Goal: Transaction & Acquisition: Purchase product/service

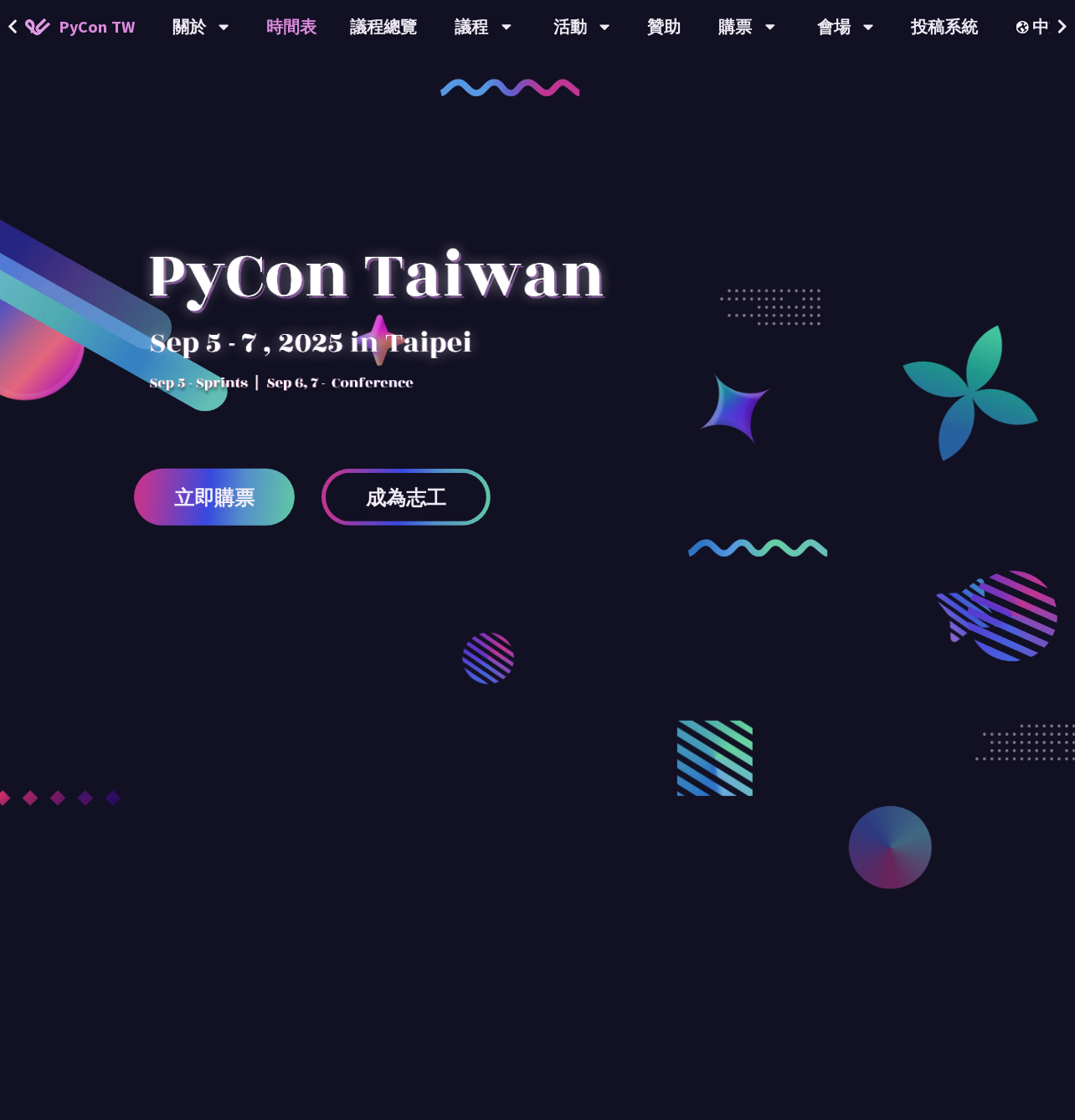
click at [304, 35] on link "時間表" at bounding box center [292, 27] width 84 height 54
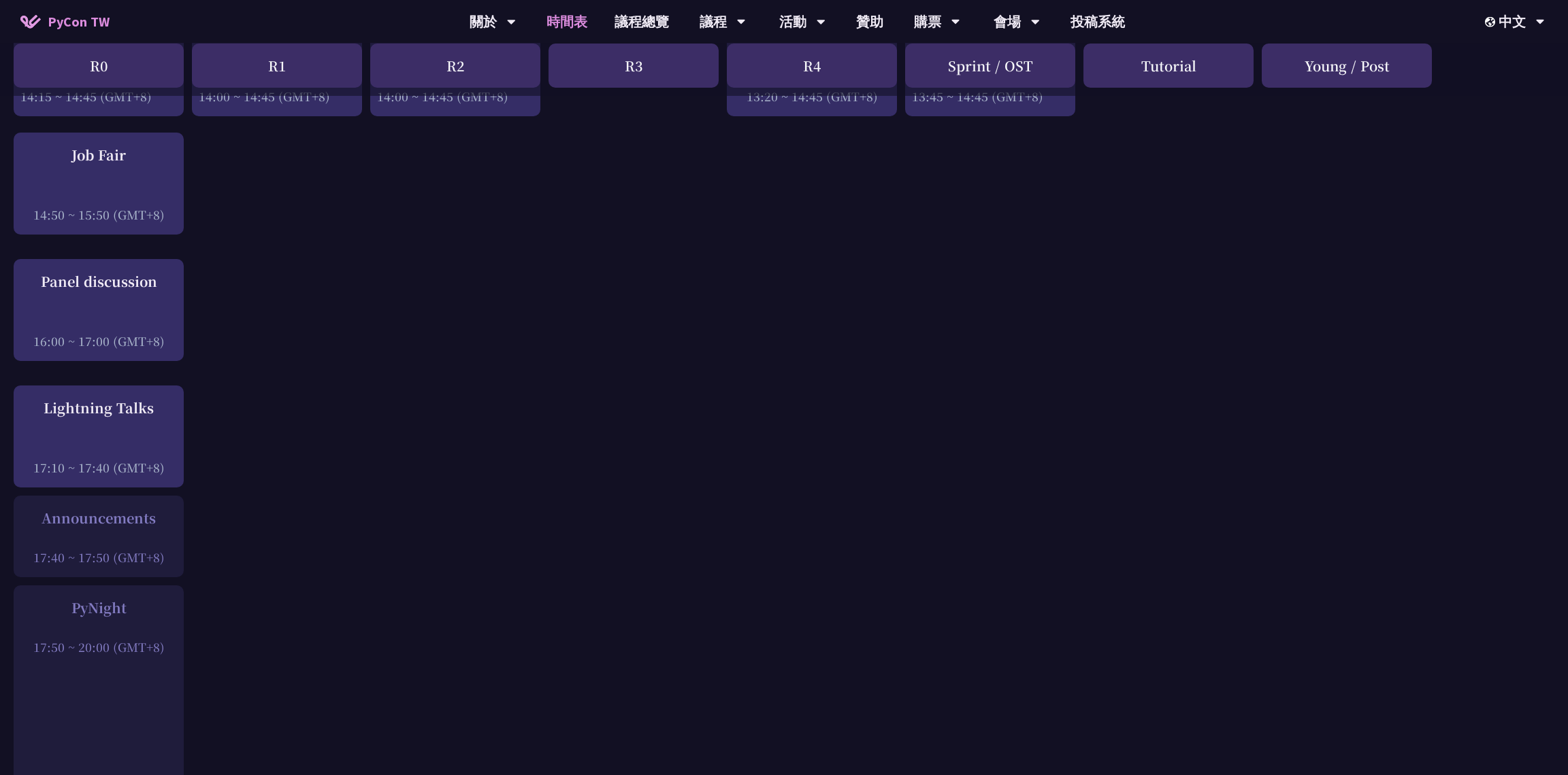
scroll to position [1350, 0]
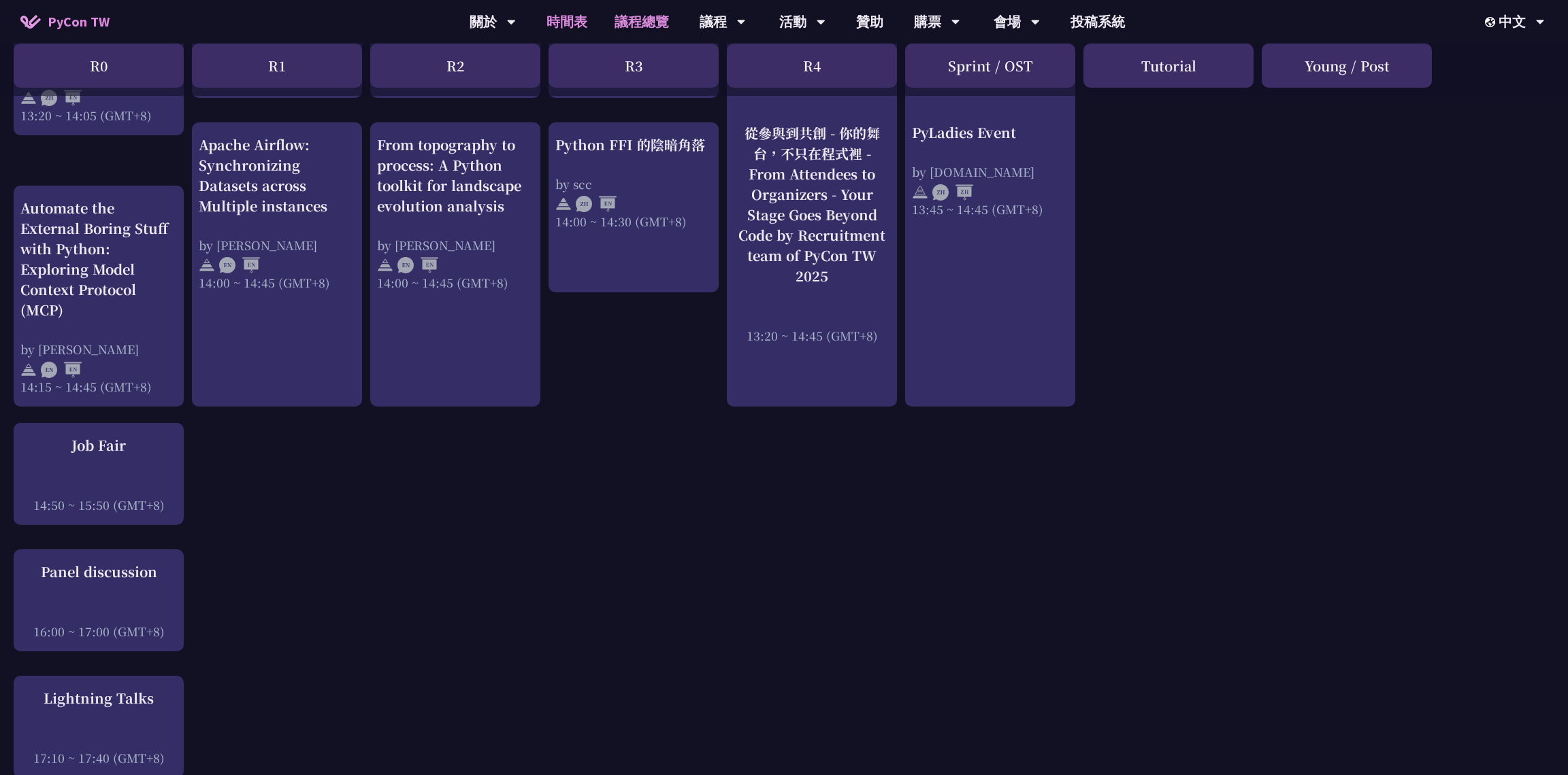
click at [641, 31] on link "議程總覽" at bounding box center [641, 22] width 82 height 44
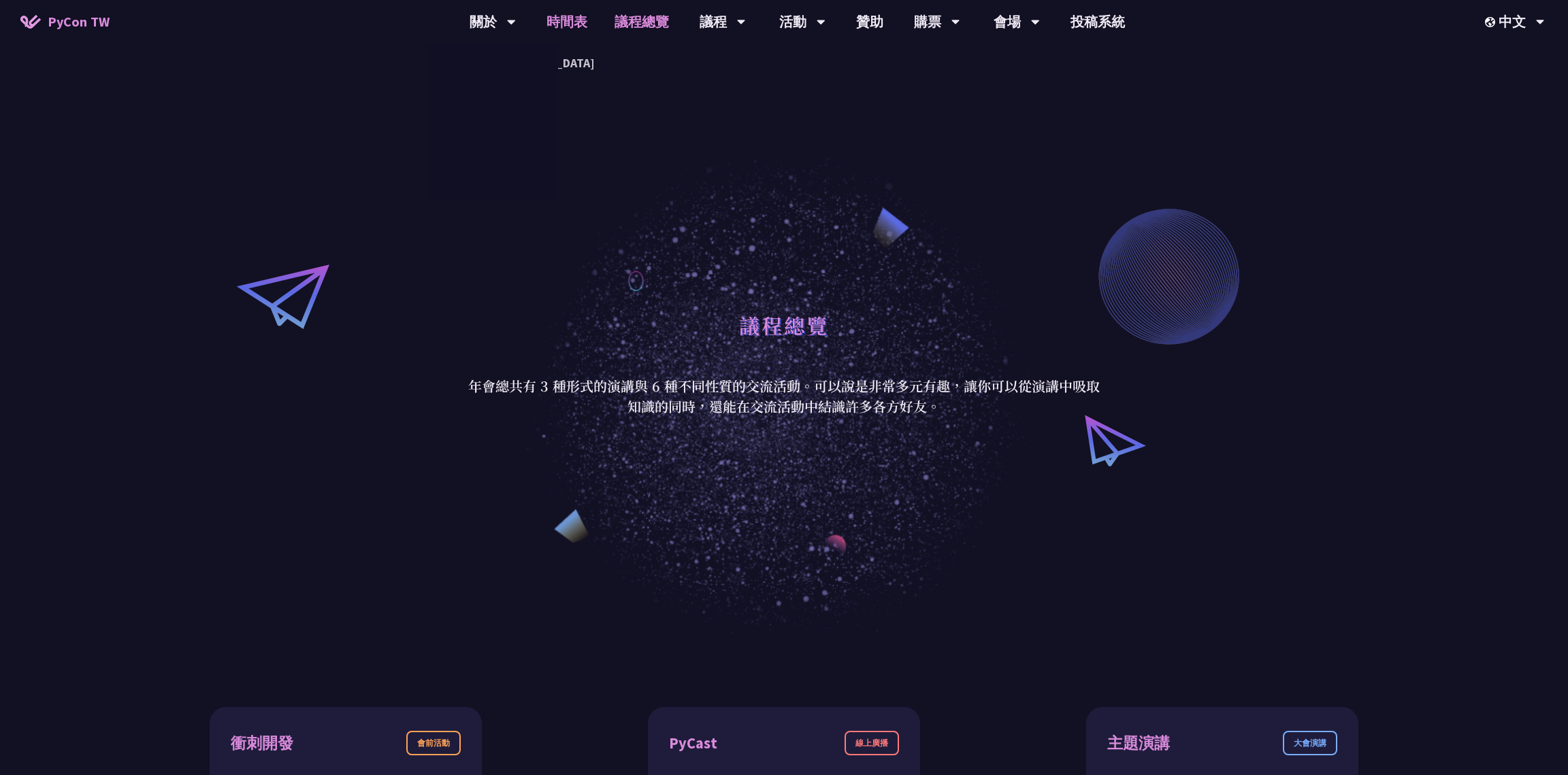
click at [558, 27] on link "時間表" at bounding box center [567, 22] width 68 height 44
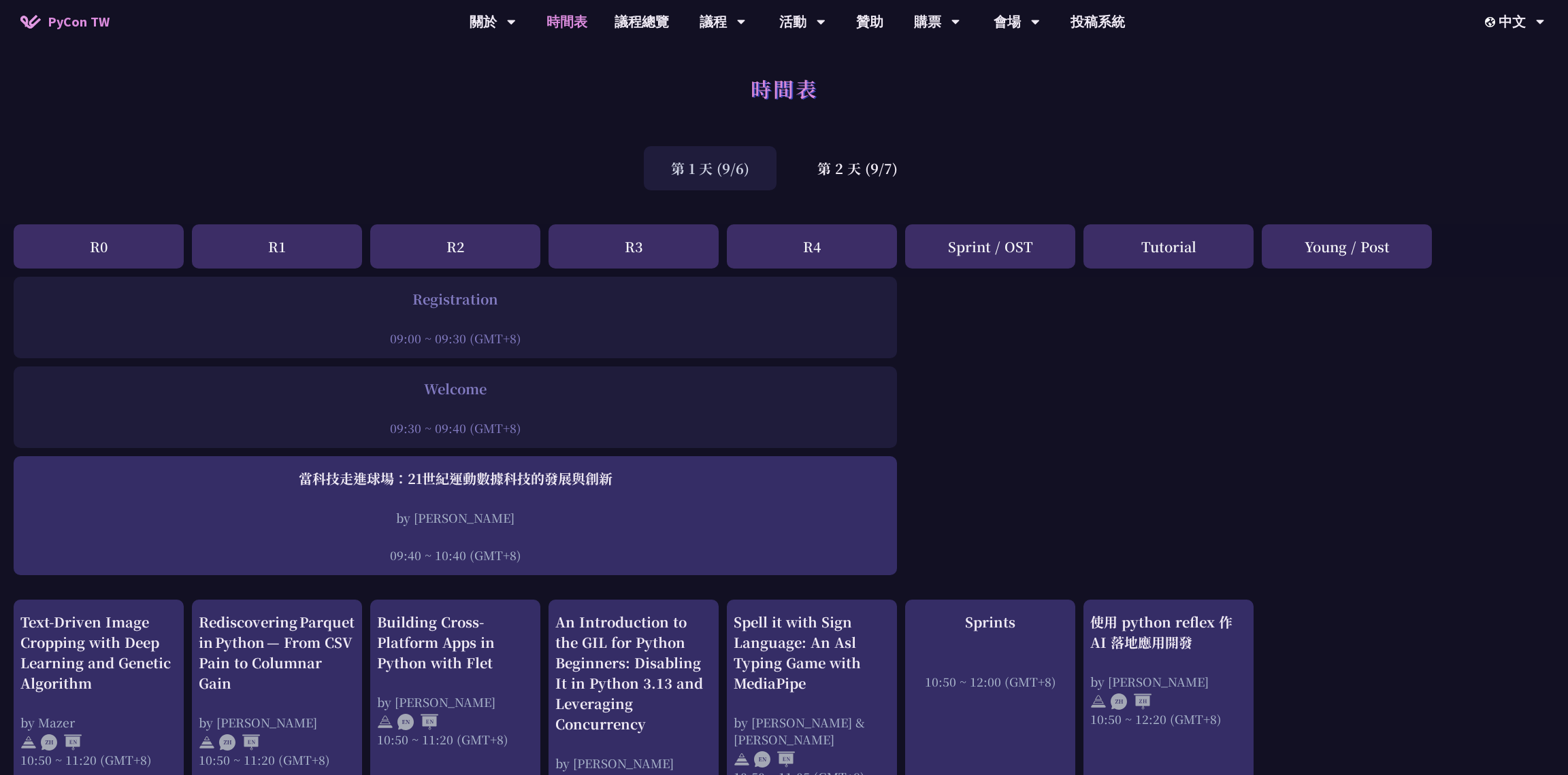
click at [162, 253] on div "R0" at bounding box center [98, 246] width 170 height 44
click at [248, 255] on div "R1" at bounding box center [277, 246] width 170 height 44
click at [826, 172] on div "第 2 天 (9/7)" at bounding box center [858, 168] width 135 height 44
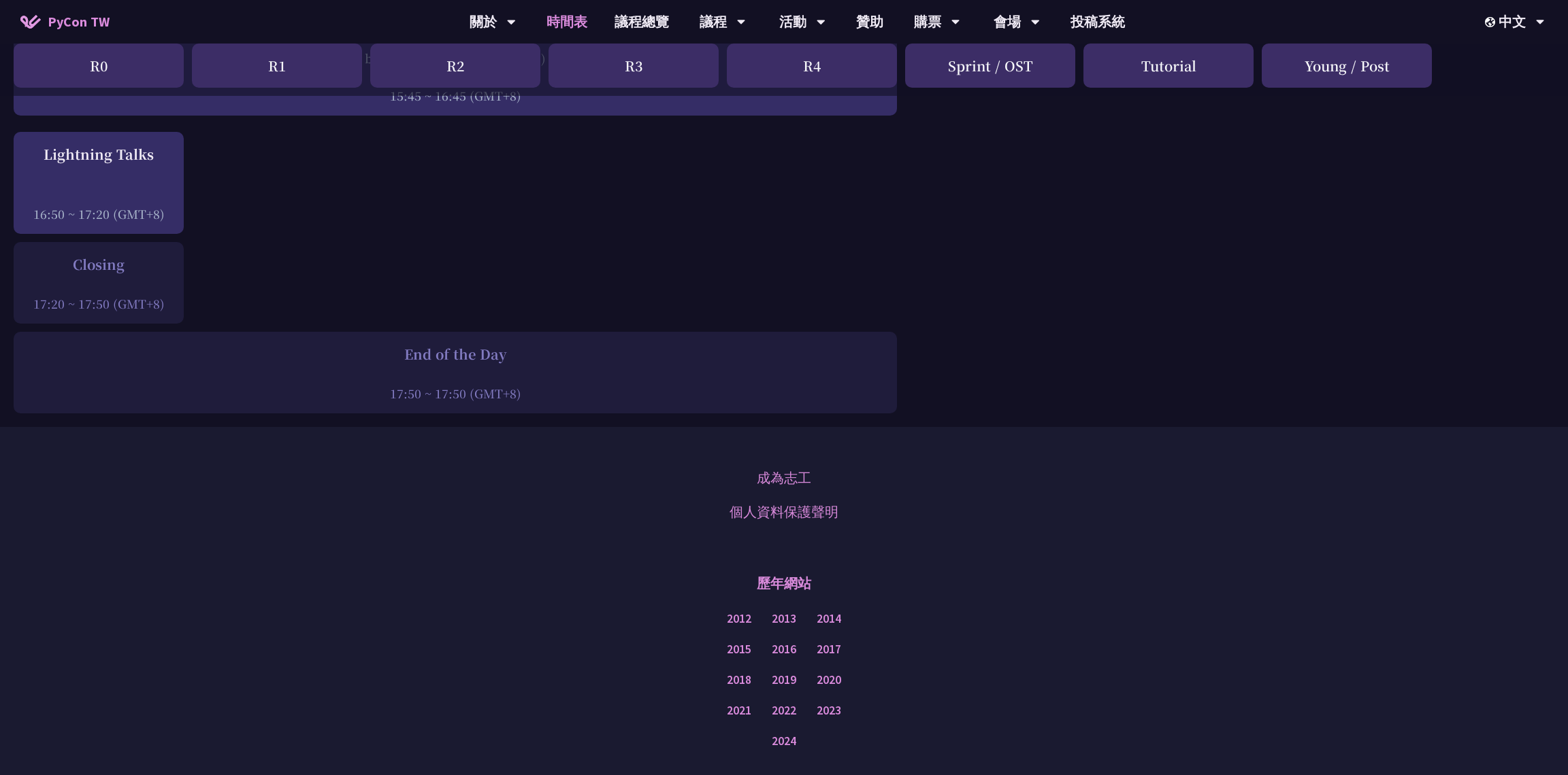
scroll to position [1410, 0]
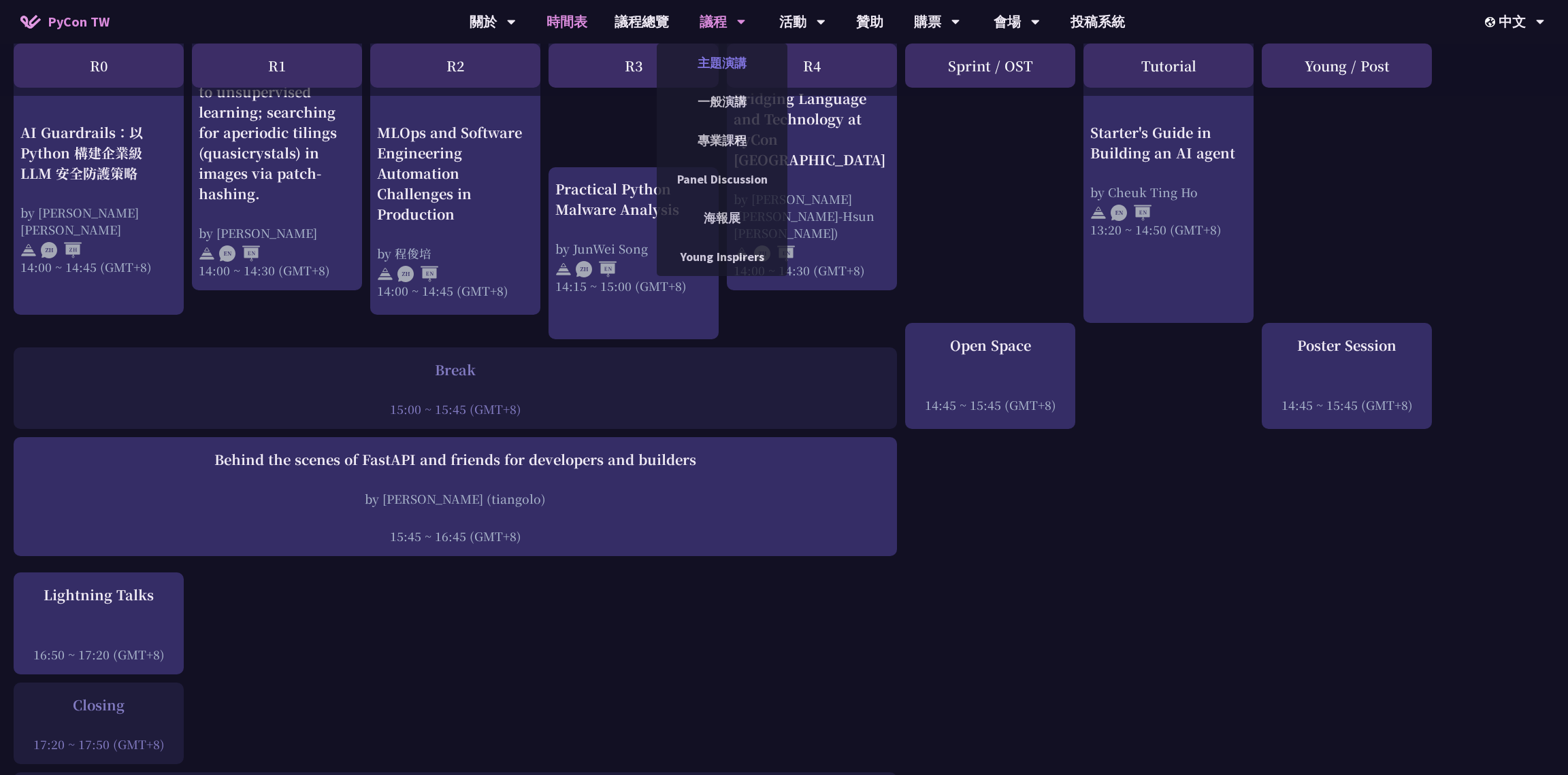
click at [726, 68] on link "主題演講" at bounding box center [722, 63] width 131 height 32
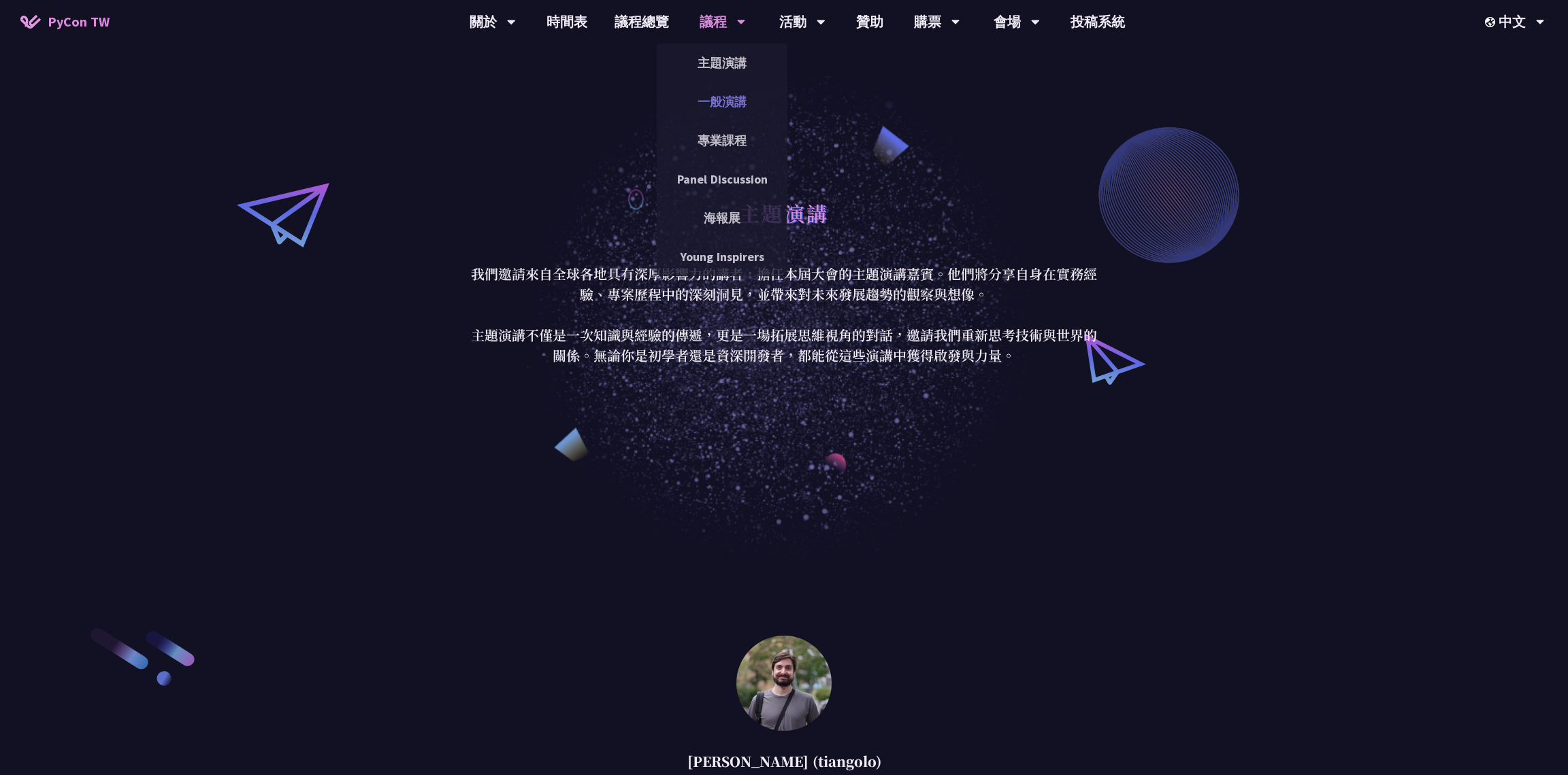
click at [719, 91] on link "一般演講" at bounding box center [722, 101] width 131 height 32
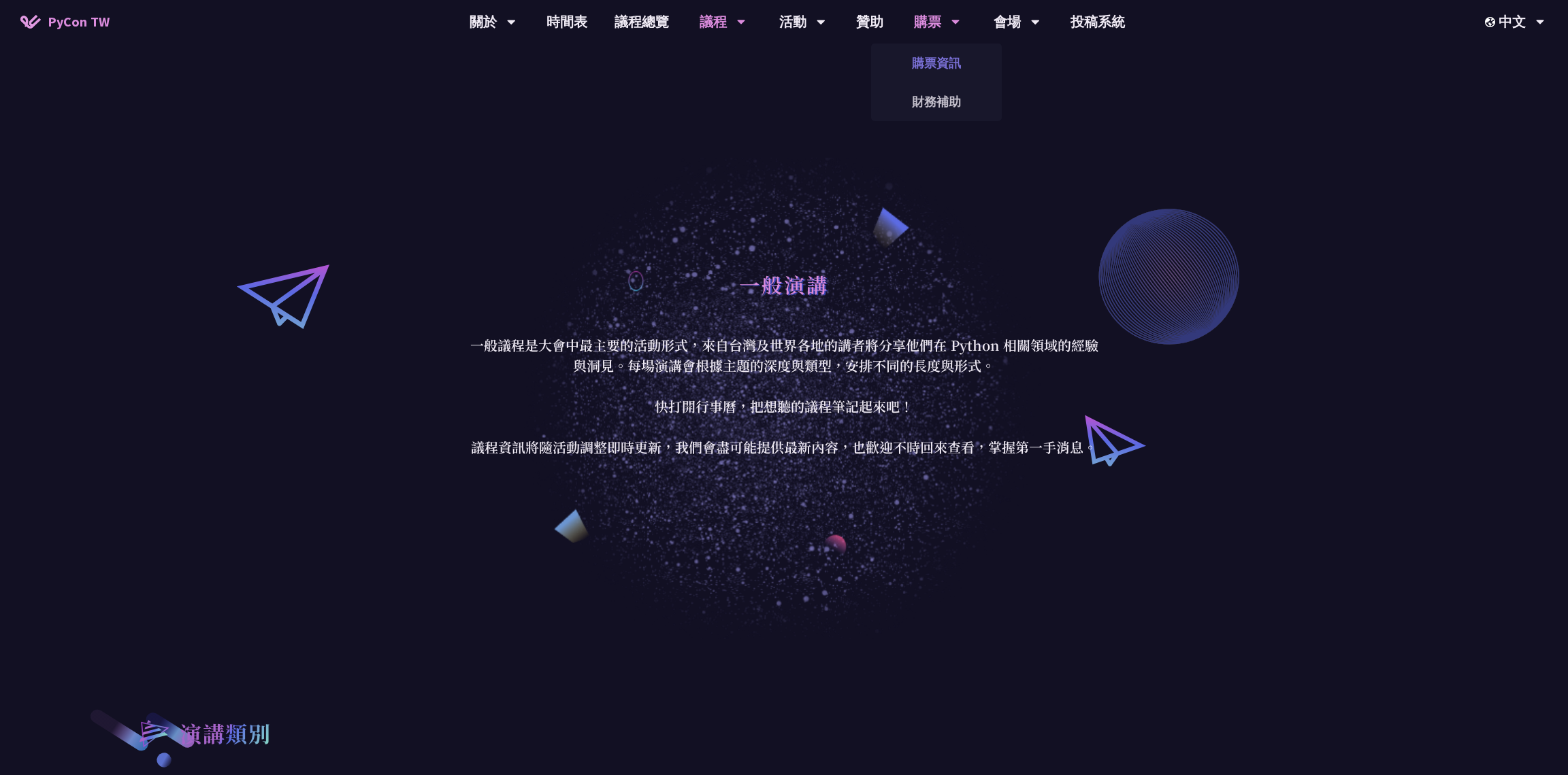
click at [873, 63] on link "購票資訊" at bounding box center [936, 63] width 131 height 32
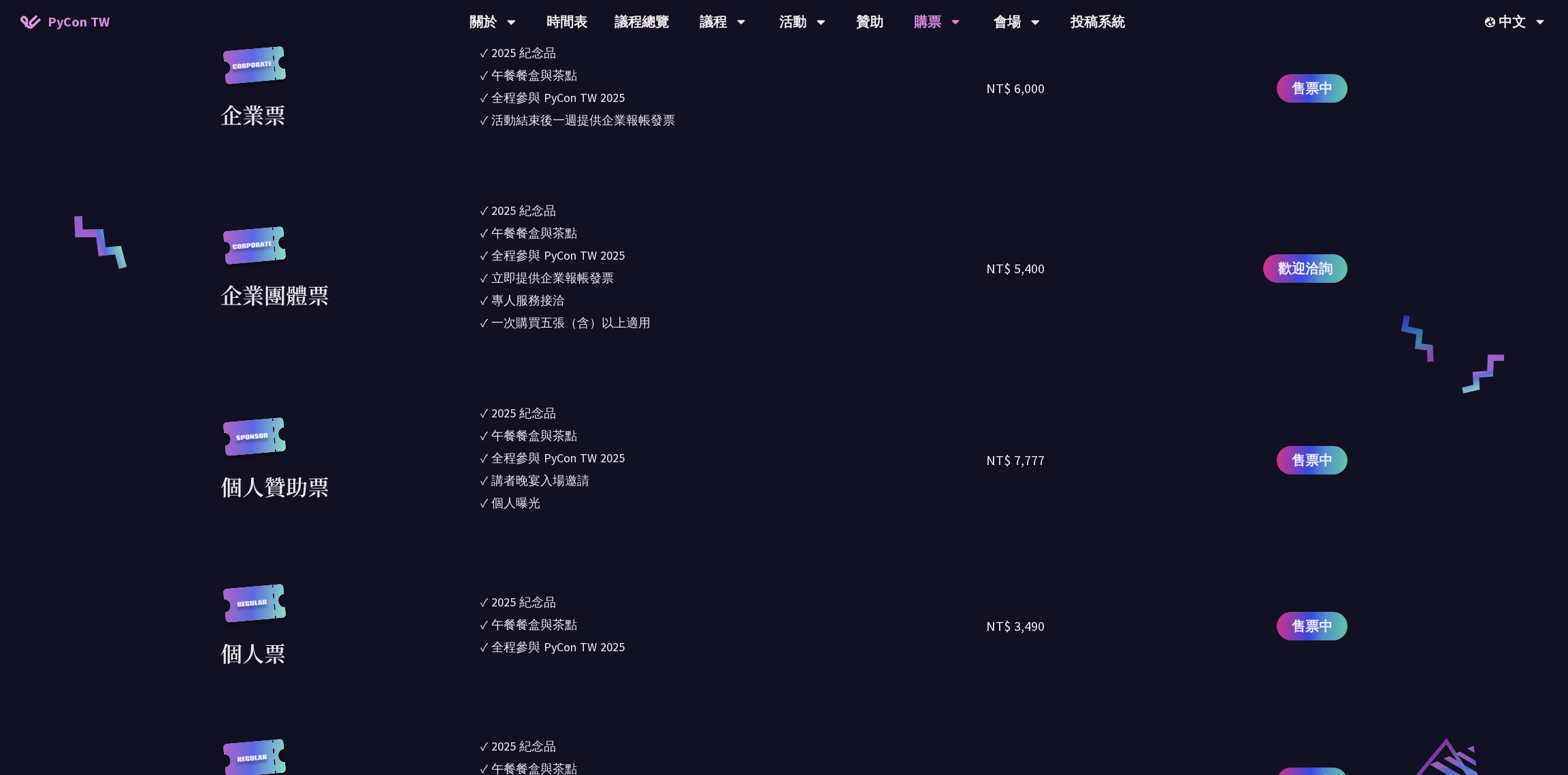
scroll to position [882, 0]
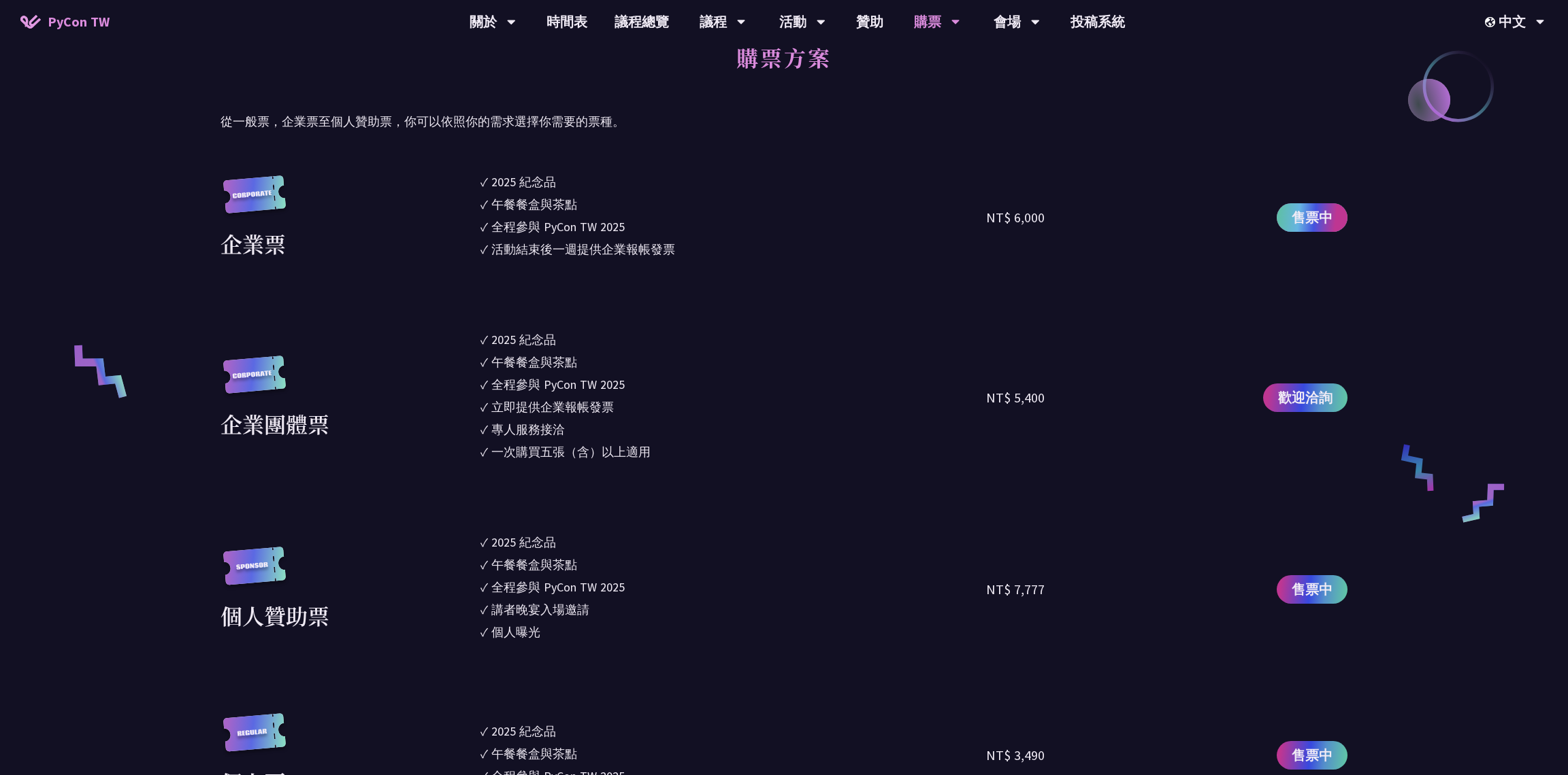
click at [873, 228] on span "售票中" at bounding box center [1312, 218] width 41 height 20
